Goal: Task Accomplishment & Management: Manage account settings

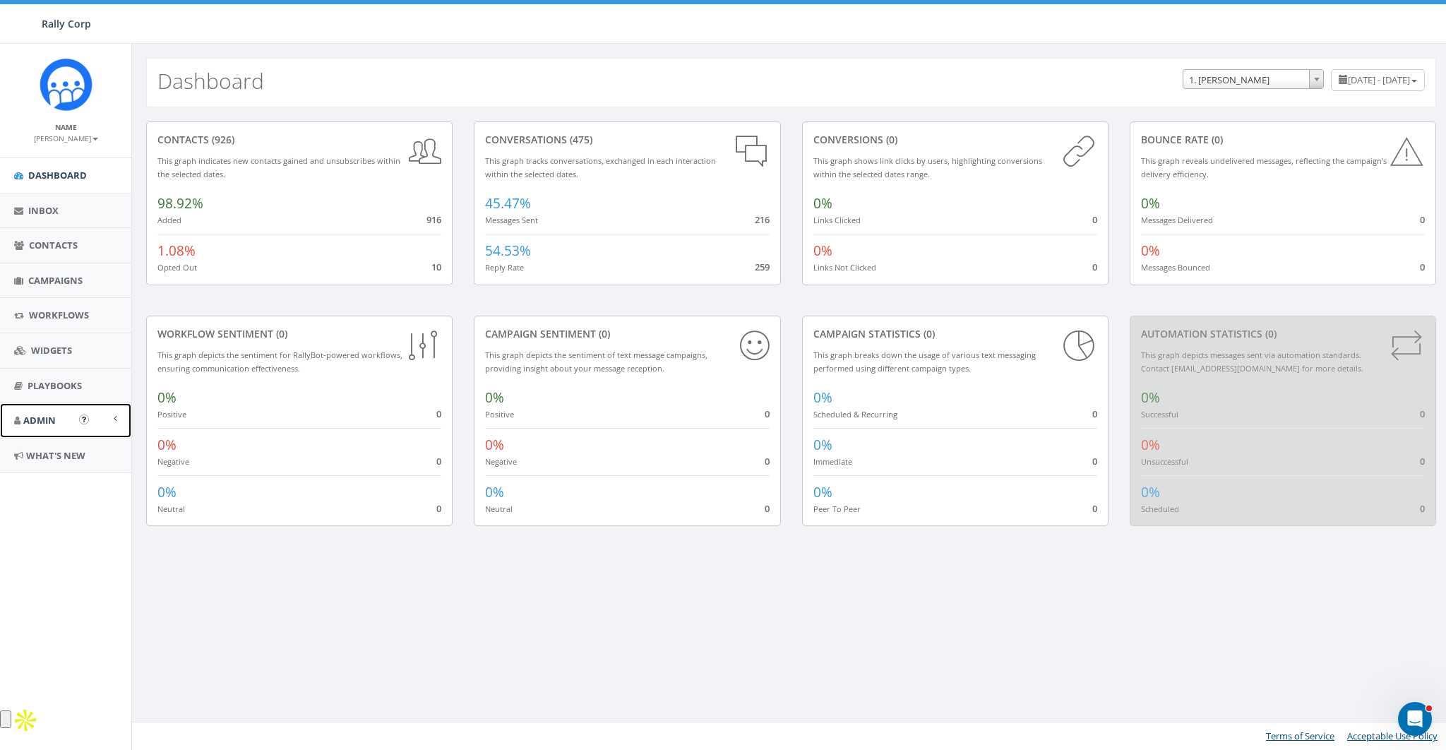
click at [24, 423] on span "Admin" at bounding box center [39, 420] width 32 height 13
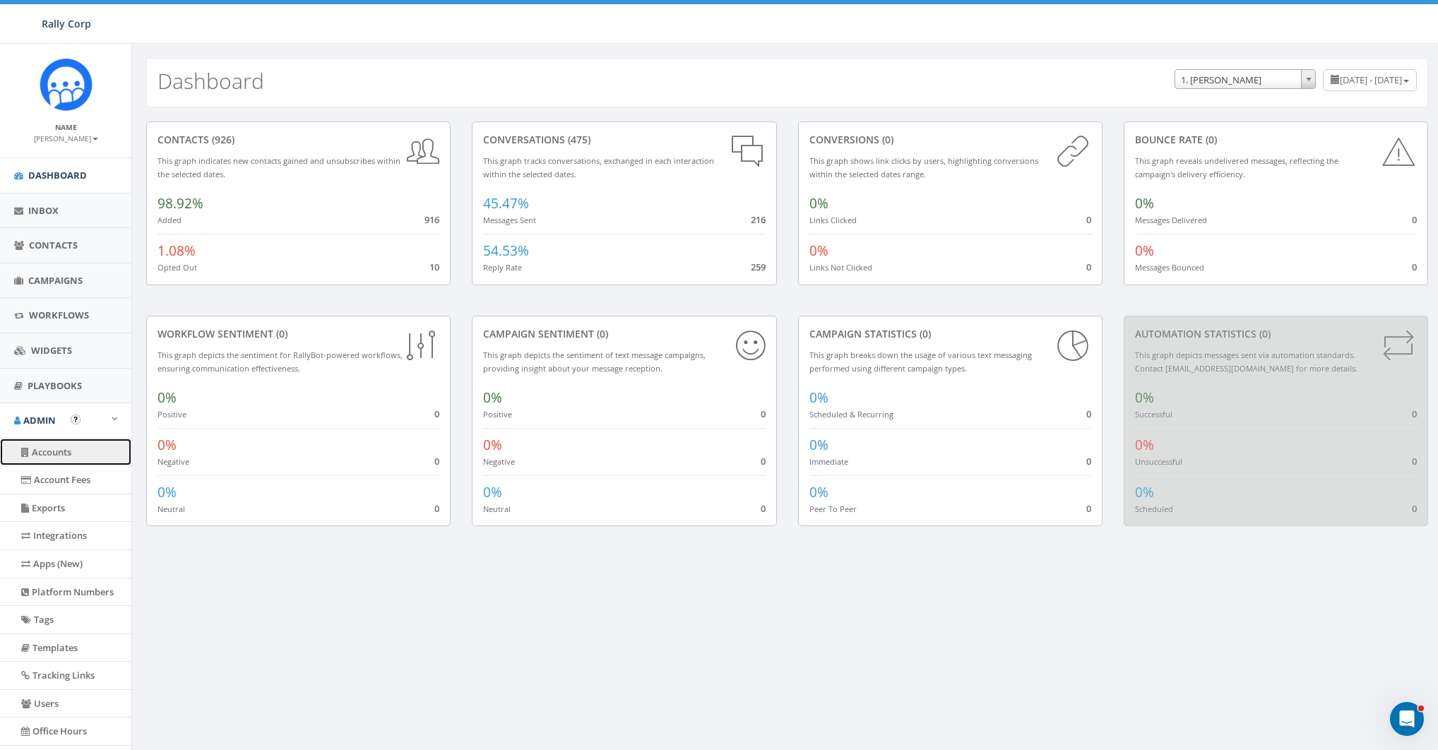
click at [61, 460] on link "Accounts" at bounding box center [65, 453] width 131 height 28
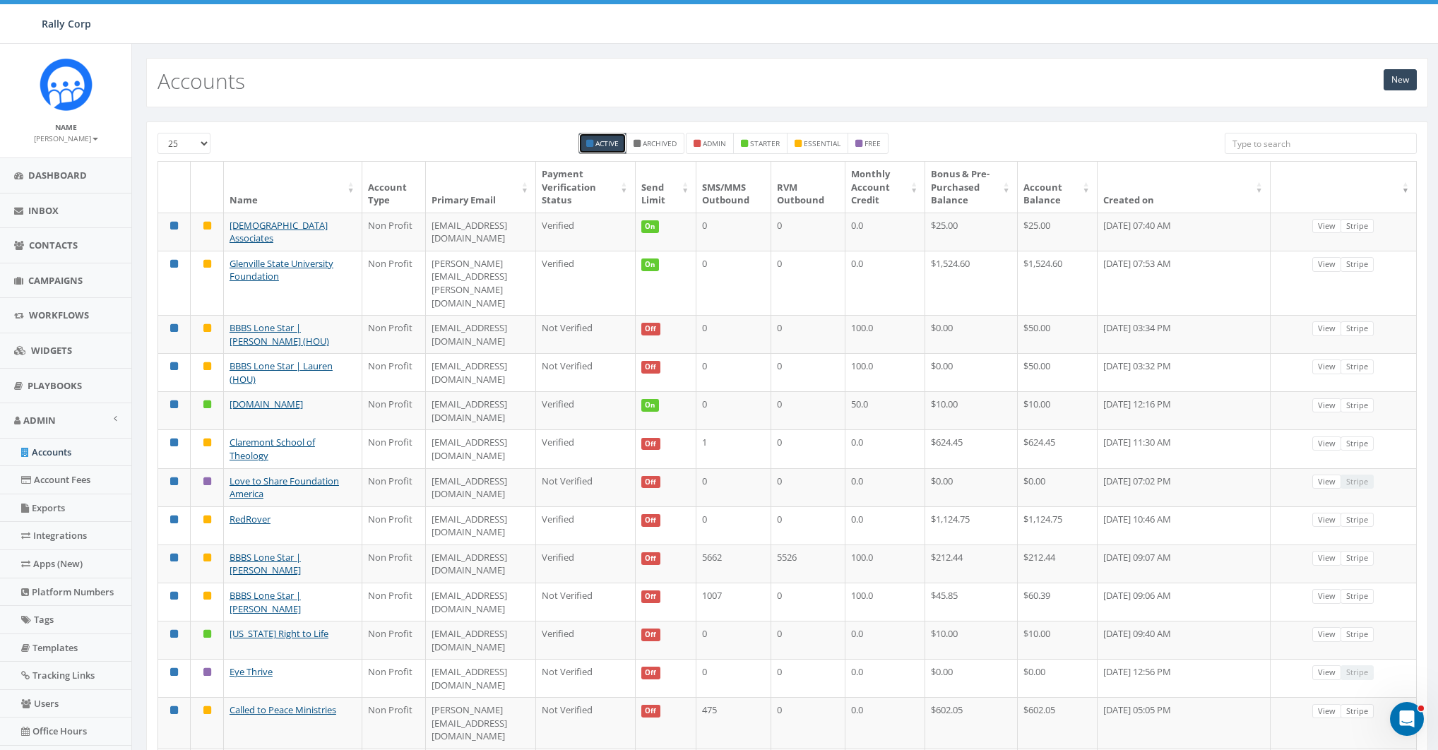
click at [1288, 143] on input "search" at bounding box center [1321, 143] width 192 height 21
paste input "childcareworldwide.org"
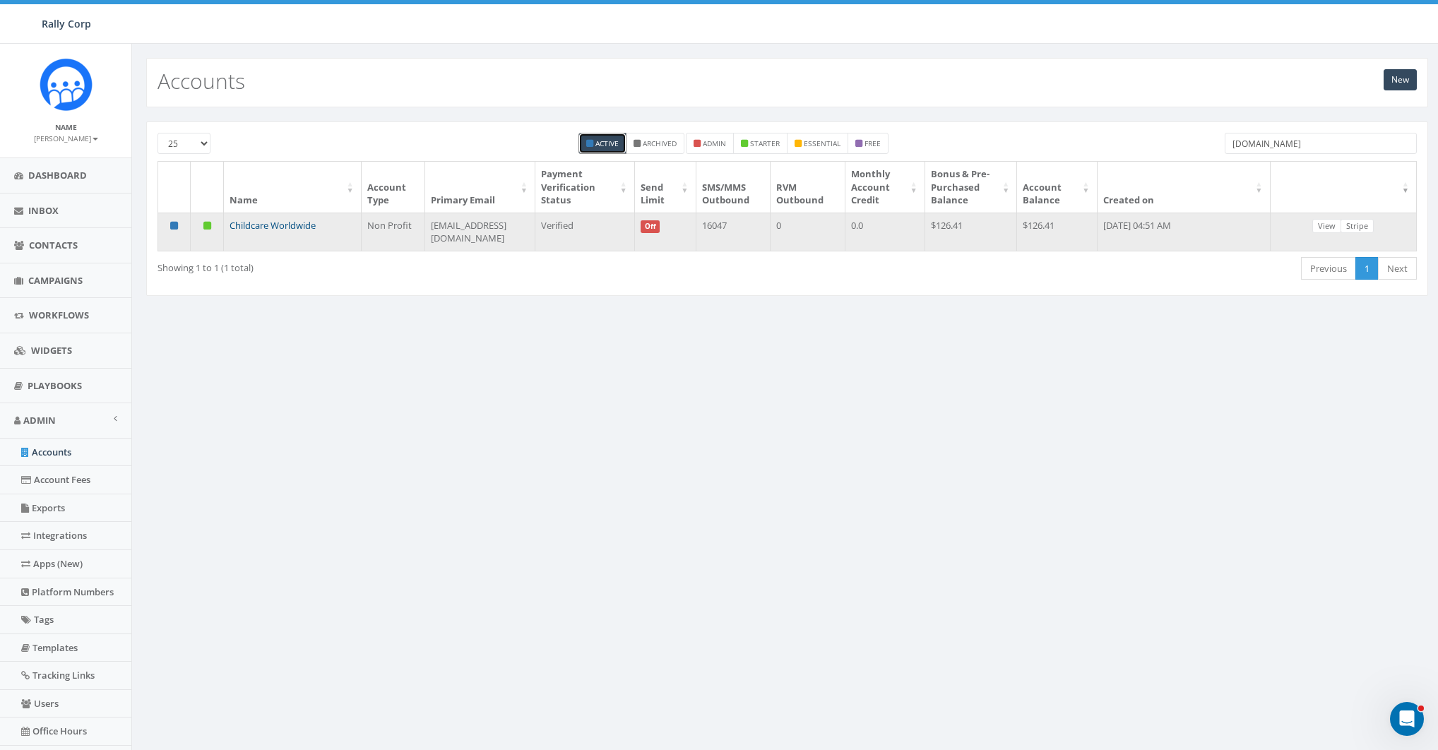
type input "childcareworldwide.org"
click at [294, 227] on link "Childcare Worldwide" at bounding box center [273, 225] width 86 height 13
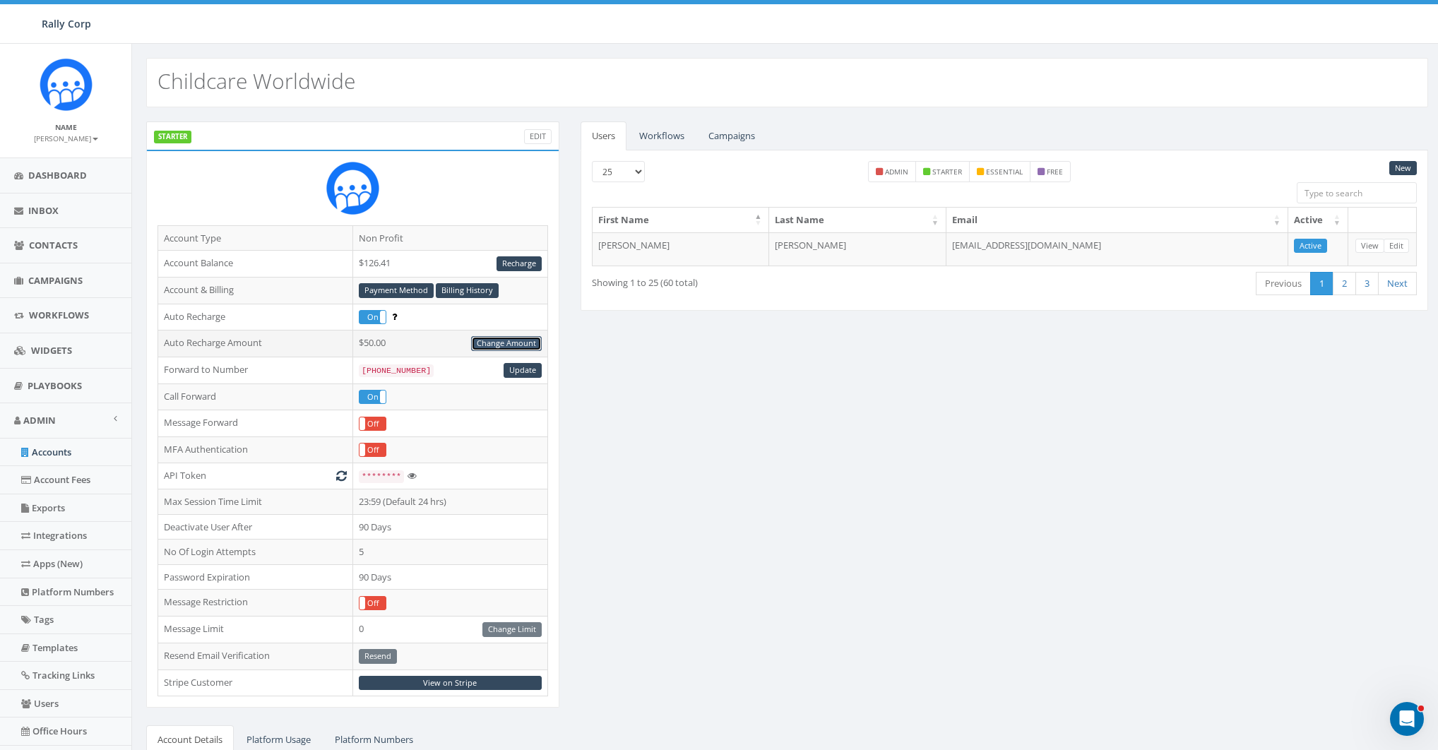
click at [513, 341] on link "Change Amount" at bounding box center [506, 343] width 71 height 15
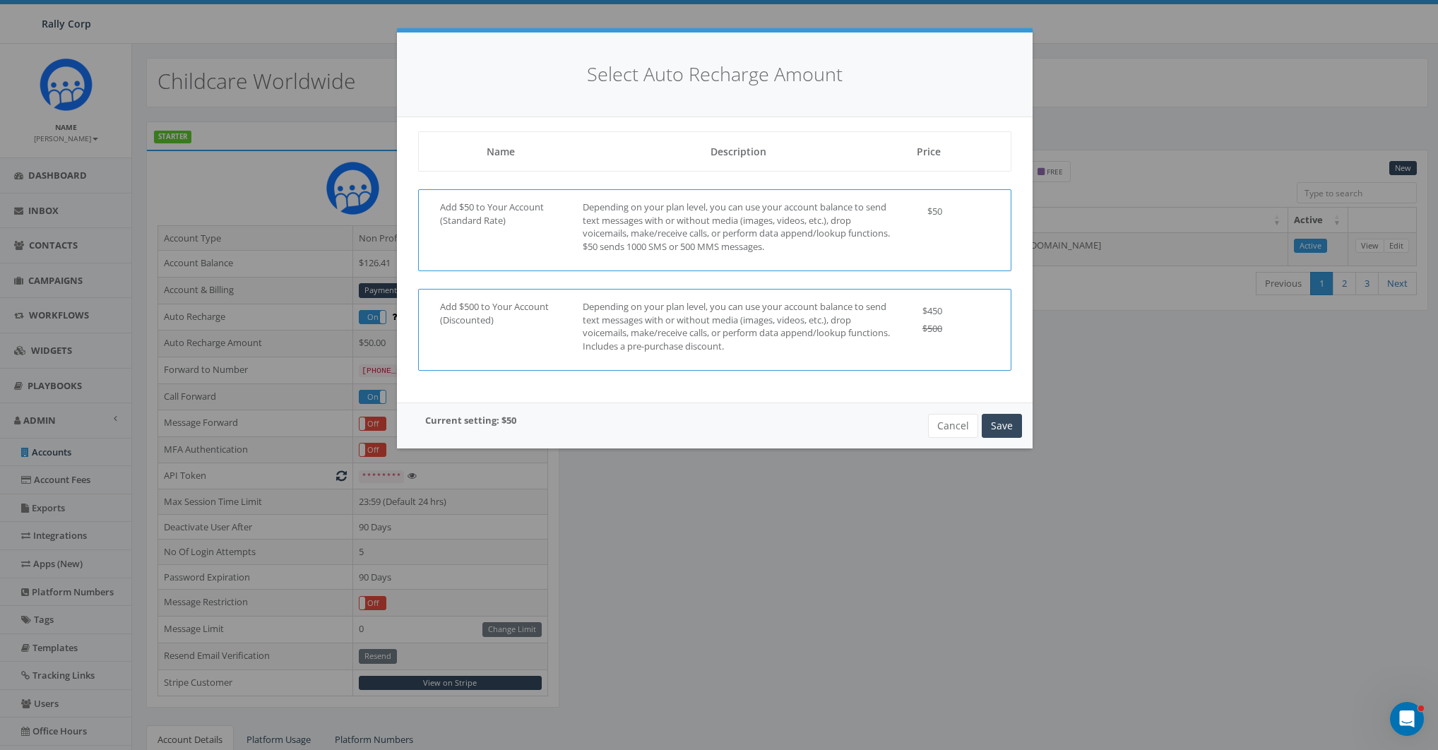
click at [736, 316] on p "Depending on your plan level, you can use your account balance to send text mes…" at bounding box center [738, 326] width 311 height 52
click at [1002, 419] on button "Save" at bounding box center [1002, 426] width 40 height 24
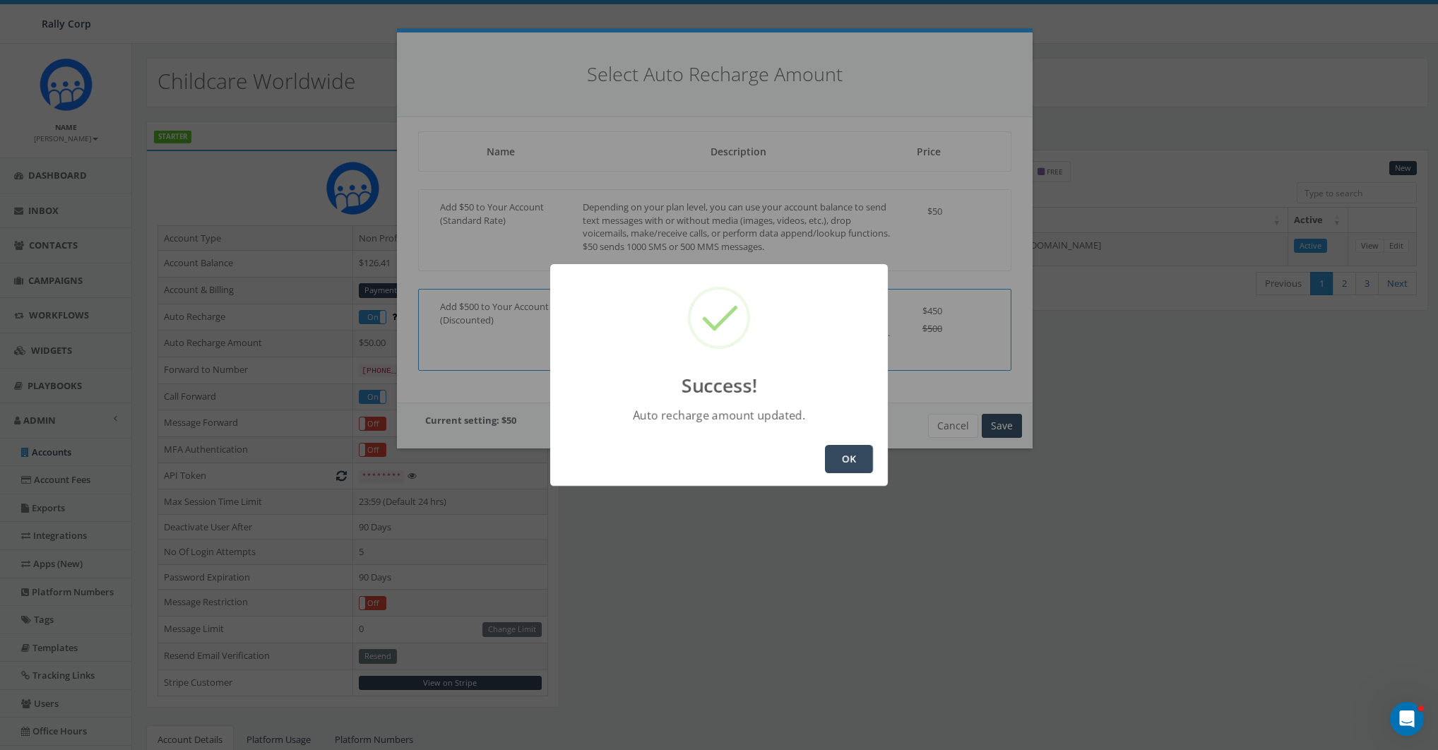
click at [850, 465] on button "OK" at bounding box center [849, 459] width 48 height 28
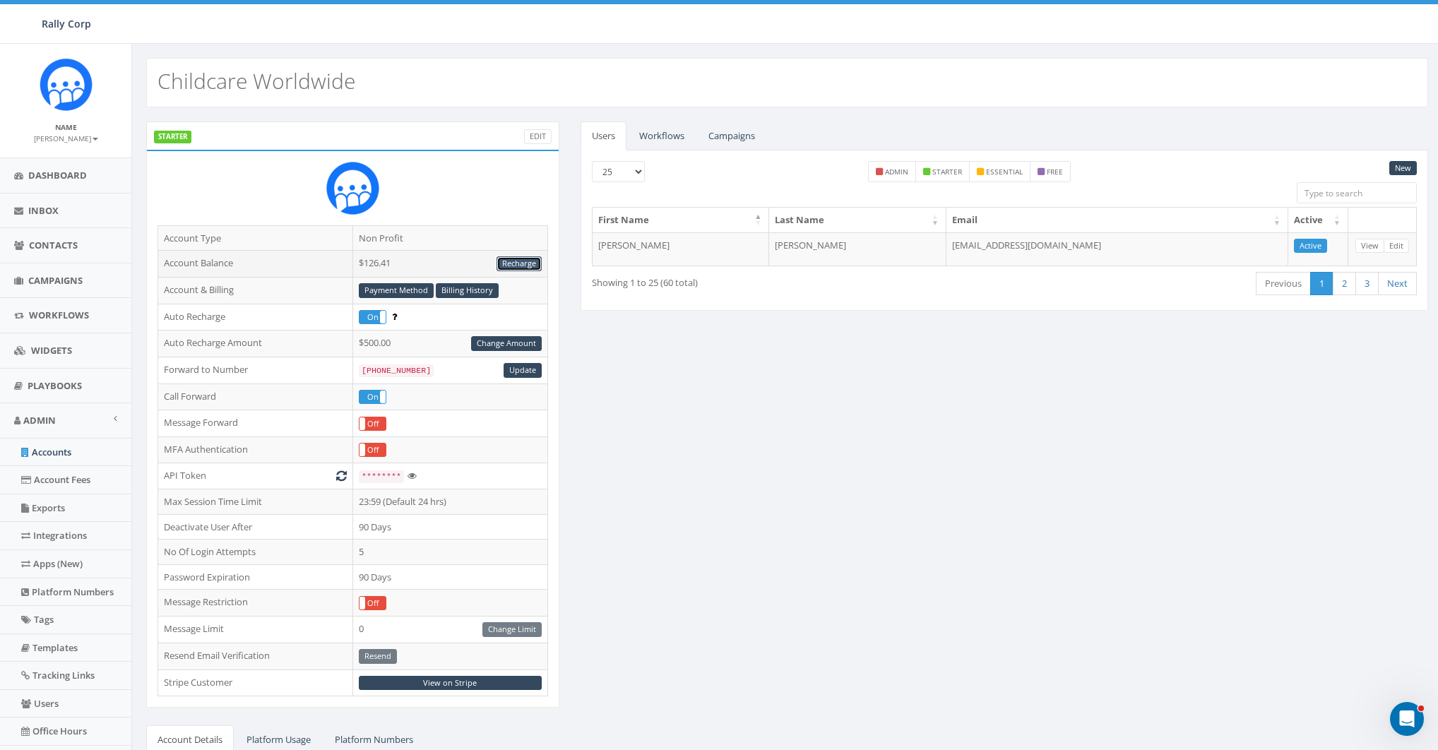
click at [517, 261] on link "Recharge" at bounding box center [519, 263] width 45 height 15
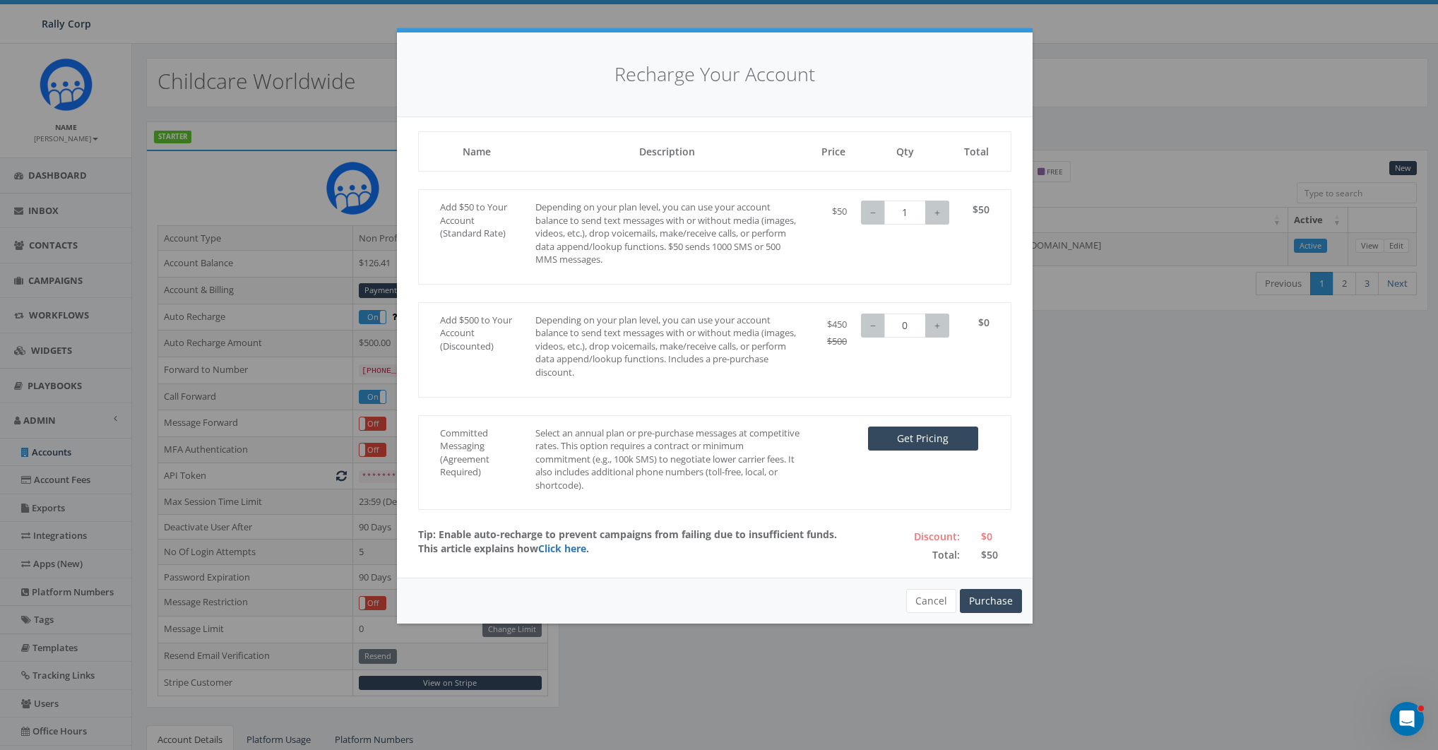
click at [653, 213] on p "Depending on your plan level, you can use your account balance to send text mes…" at bounding box center [667, 234] width 264 height 66
type input "2"
click at [935, 210] on button "+" at bounding box center [937, 213] width 24 height 24
click at [1000, 595] on button "Purchase" at bounding box center [991, 601] width 62 height 24
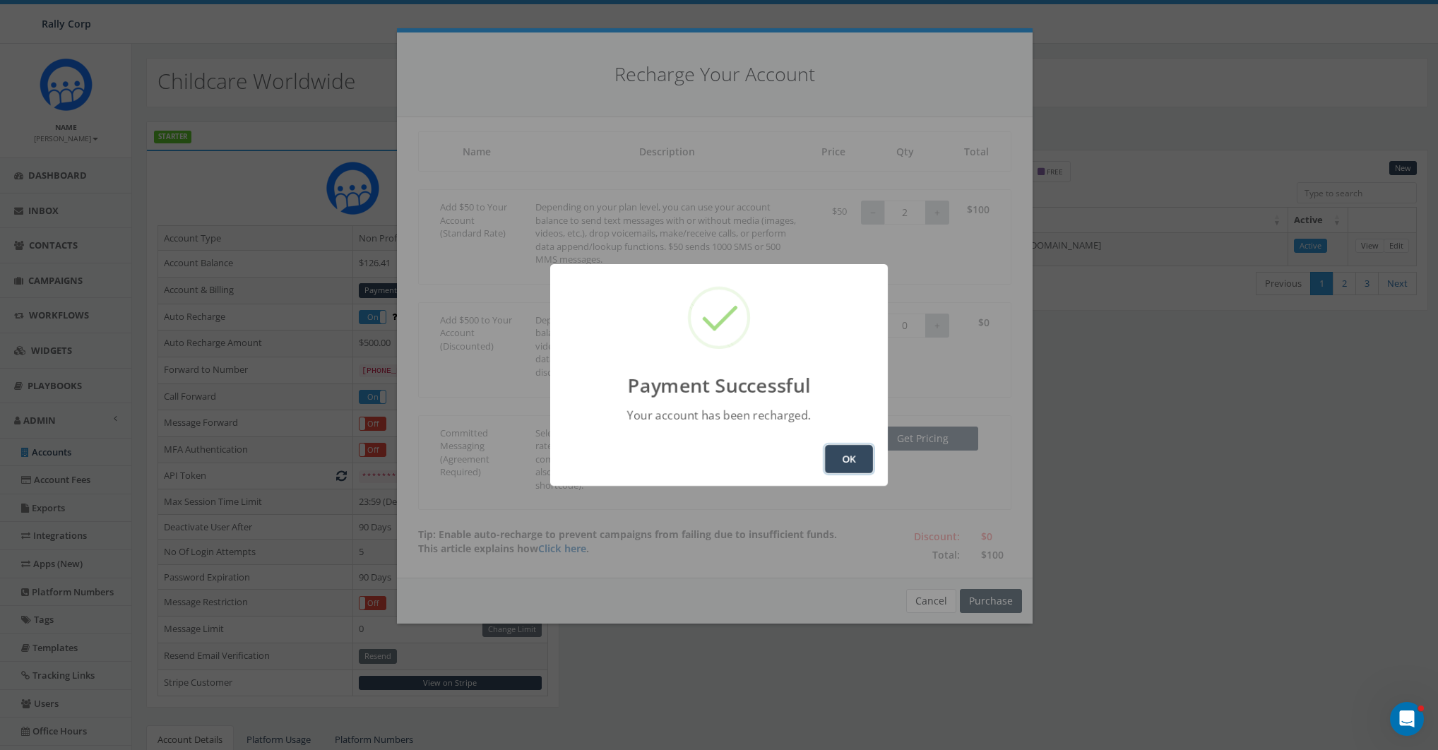
click at [854, 458] on button "OK" at bounding box center [849, 459] width 48 height 28
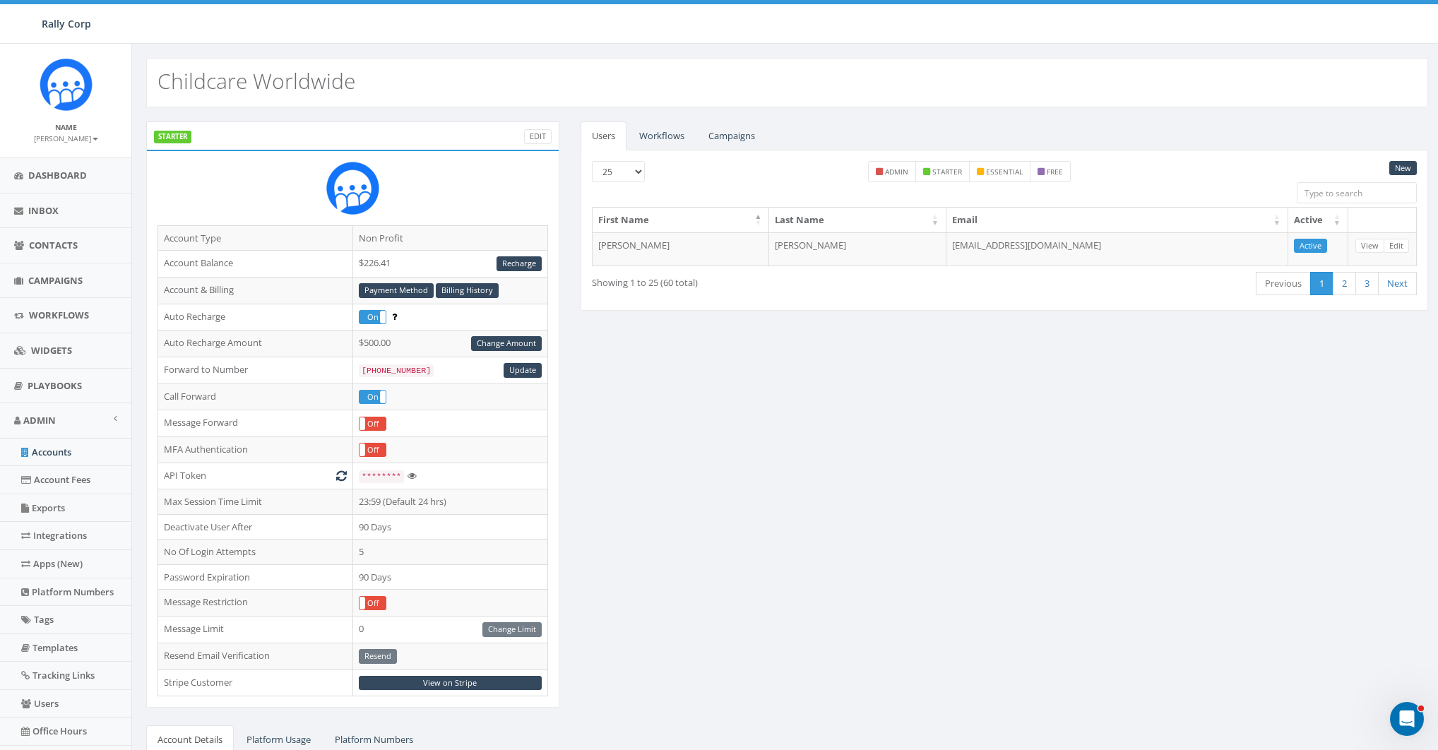
click at [1064, 442] on div "STARTER Edit Account Type Non Profit Account Balance $226.41 Recharge Account &…" at bounding box center [787, 554] width 1303 height 866
click at [726, 131] on link "Campaigns" at bounding box center [731, 135] width 69 height 29
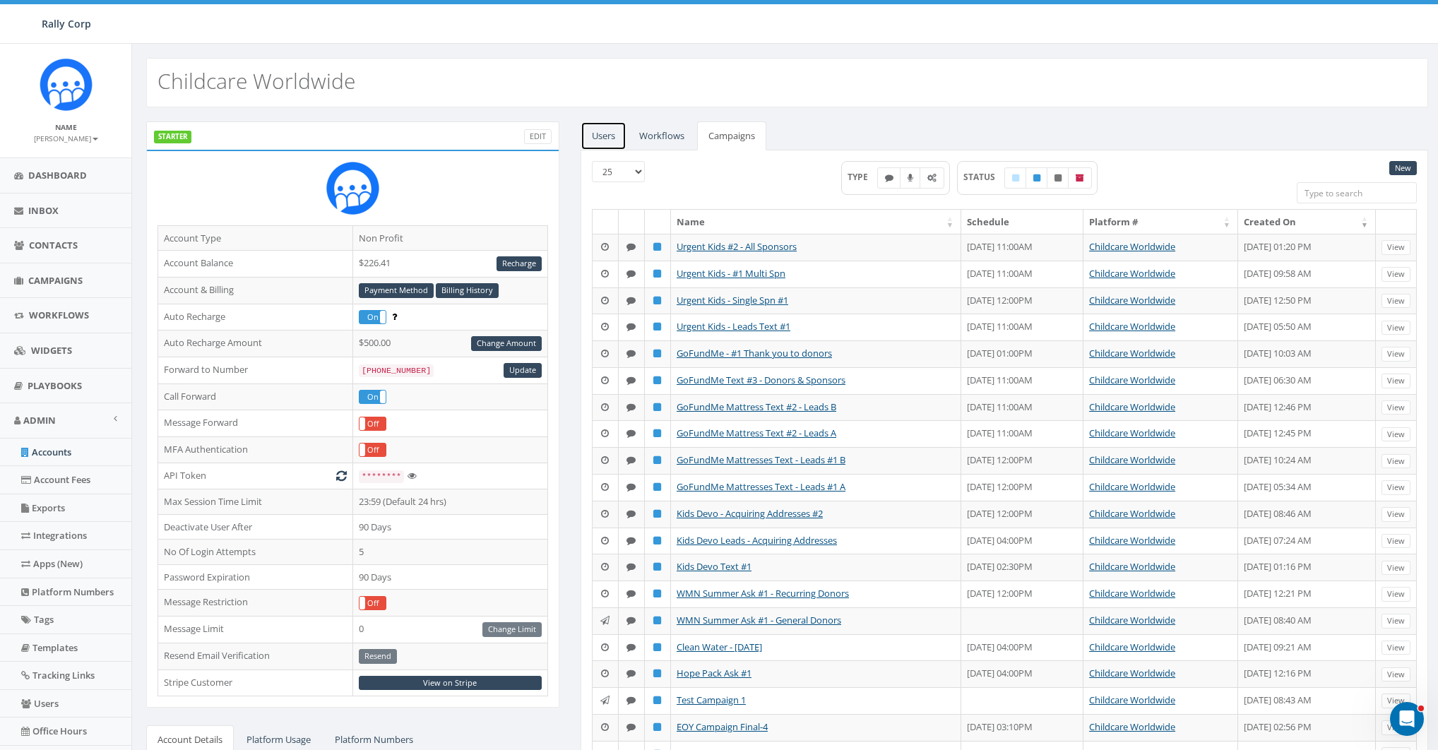
click at [609, 133] on link "Users" at bounding box center [604, 135] width 46 height 29
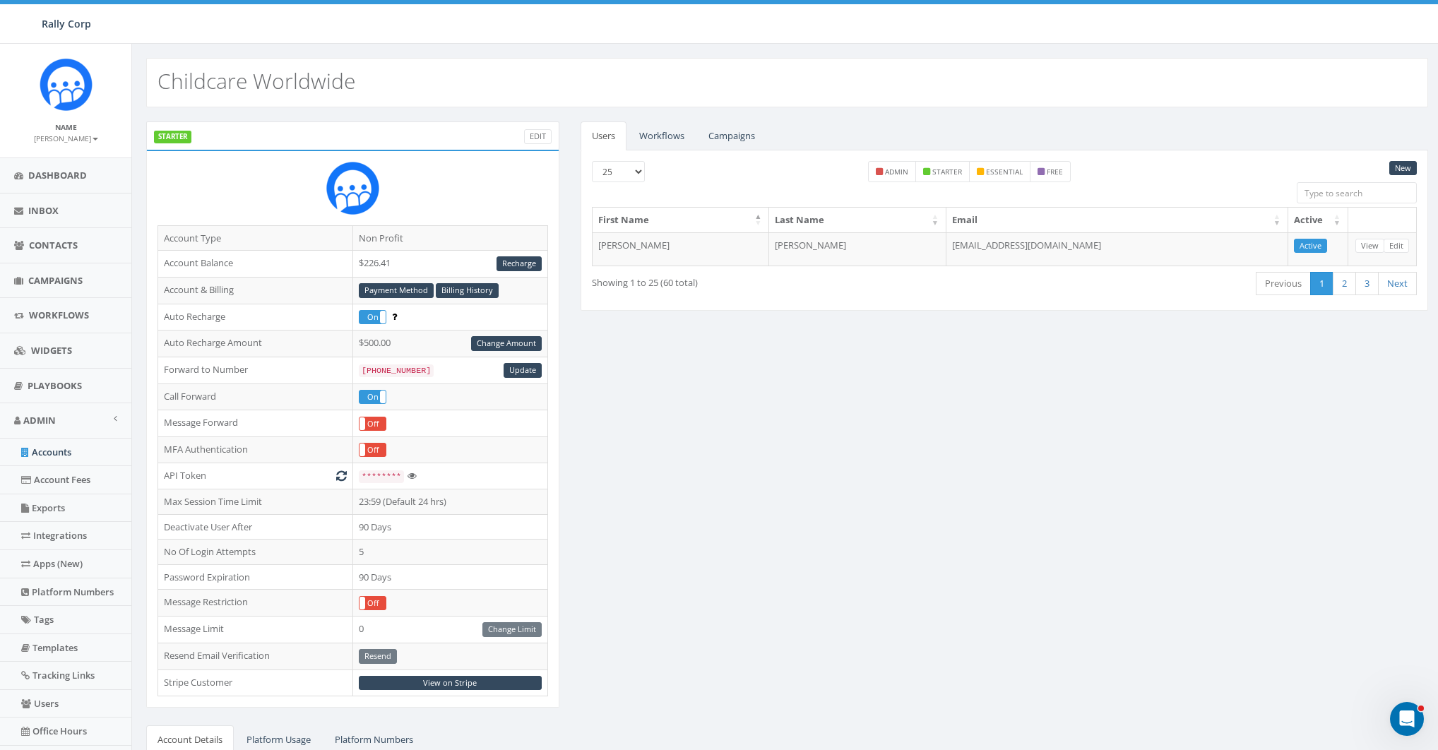
click at [756, 367] on div "STARTER Edit Account Type Non Profit Account Balance $226.41 Recharge Account &…" at bounding box center [787, 554] width 1303 height 866
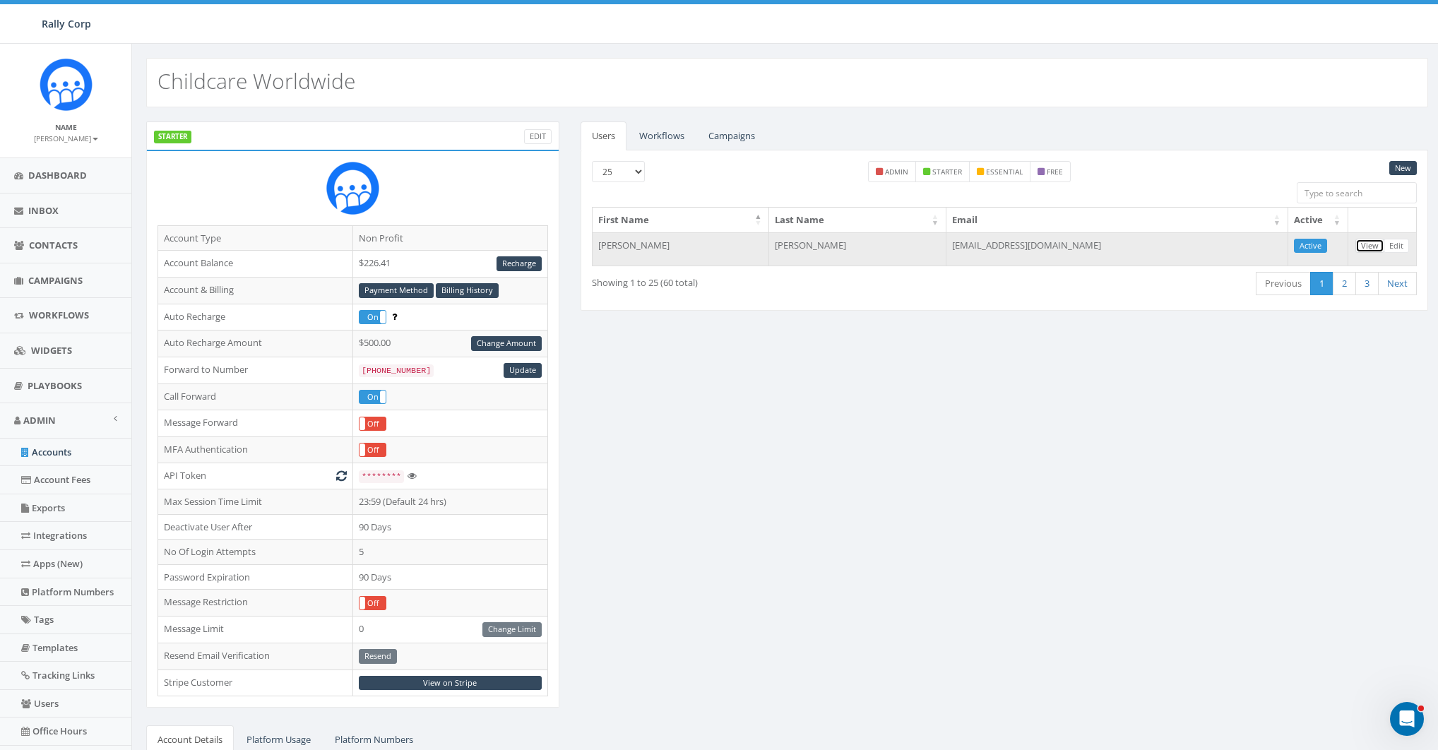
click at [1375, 239] on link "View" at bounding box center [1369, 246] width 29 height 15
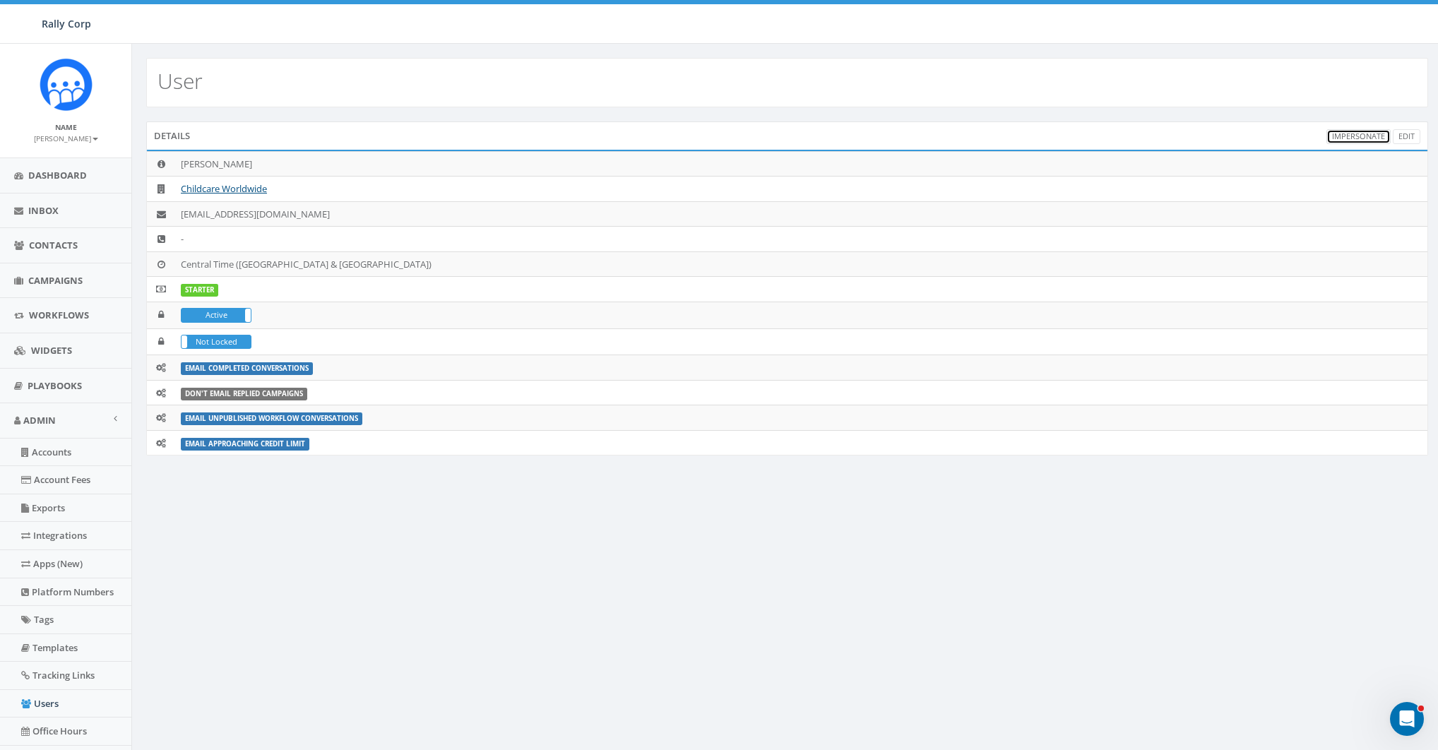
click at [1346, 136] on link "Impersonate" at bounding box center [1358, 136] width 64 height 15
